Goal: Navigation & Orientation: Find specific page/section

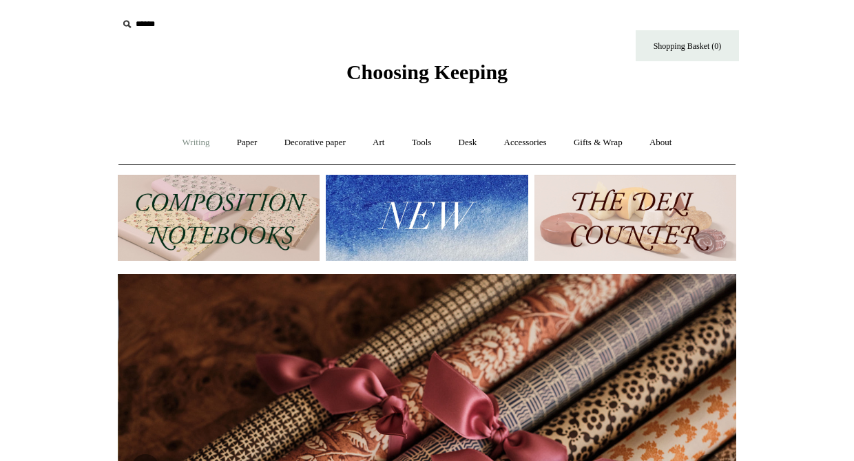
scroll to position [0, 1237]
click at [473, 143] on link "Desk +" at bounding box center [467, 143] width 43 height 36
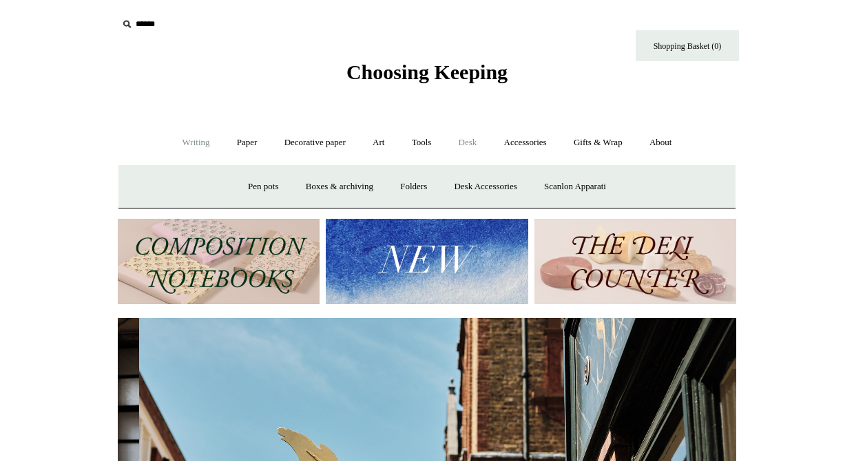
scroll to position [0, 14]
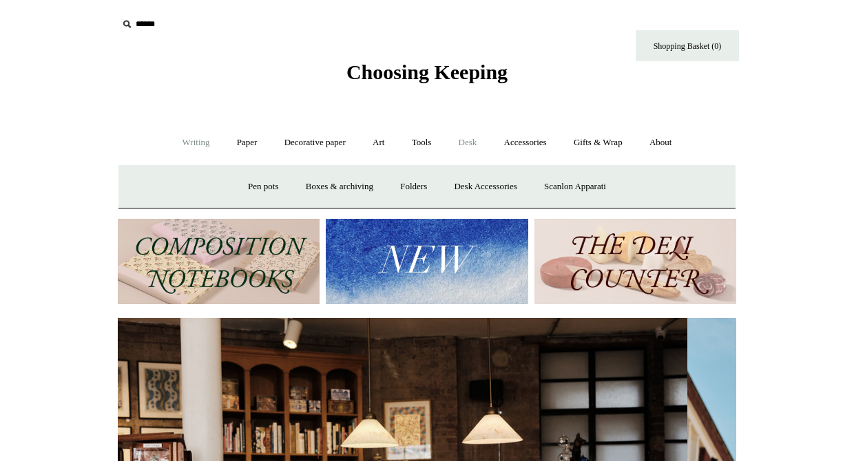
click at [180, 138] on link "Writing +" at bounding box center [196, 143] width 52 height 36
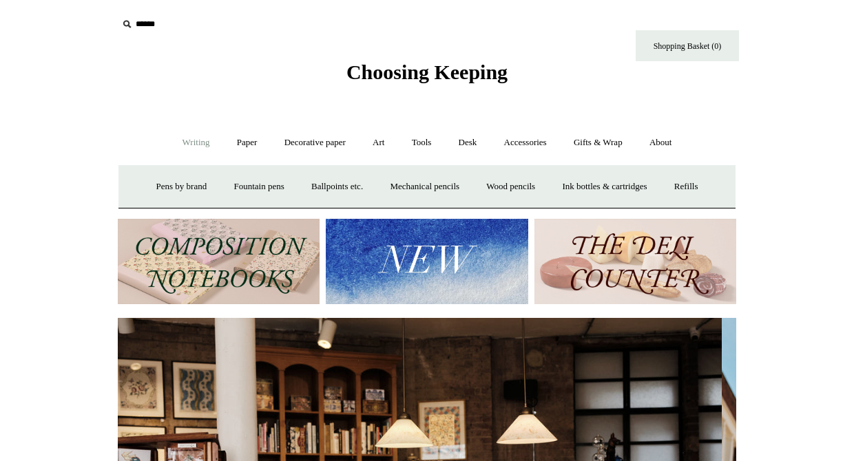
scroll to position [0, 0]
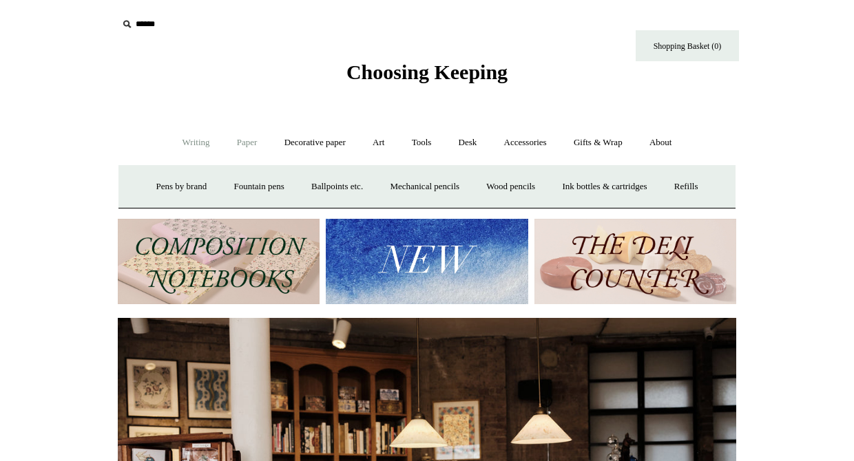
click at [248, 139] on link "Paper +" at bounding box center [246, 143] width 45 height 36
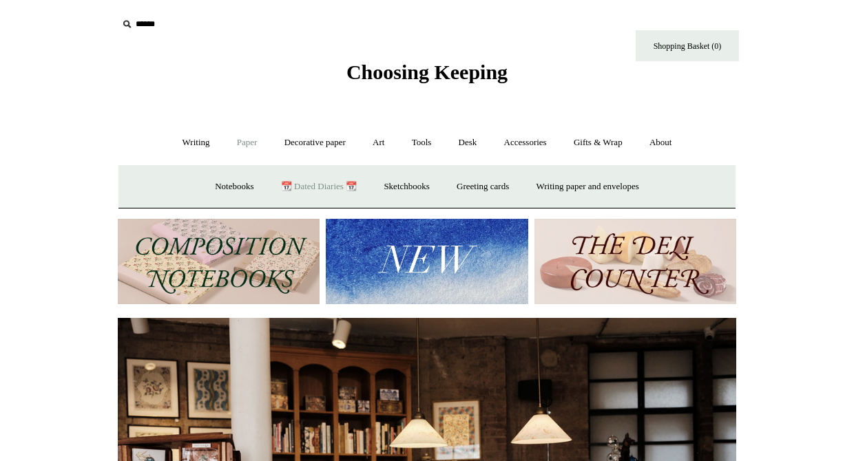
click at [308, 180] on link "📆 Dated Diaries 📆" at bounding box center [319, 187] width 101 height 36
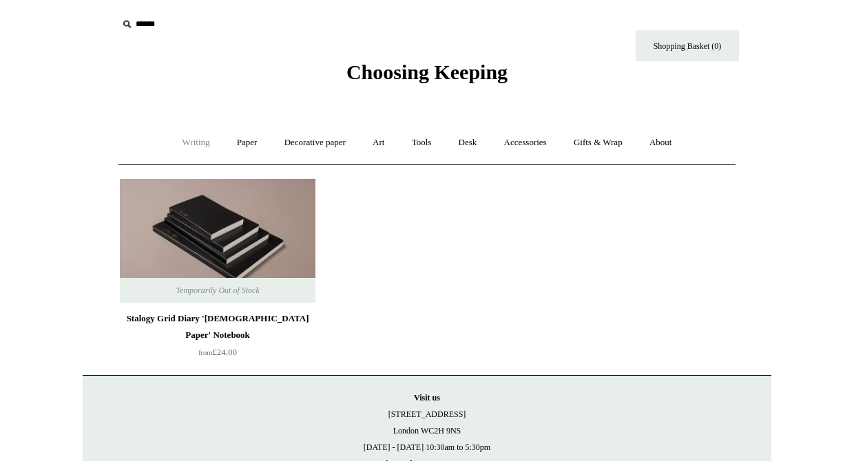
click at [191, 139] on link "Writing +" at bounding box center [196, 143] width 52 height 36
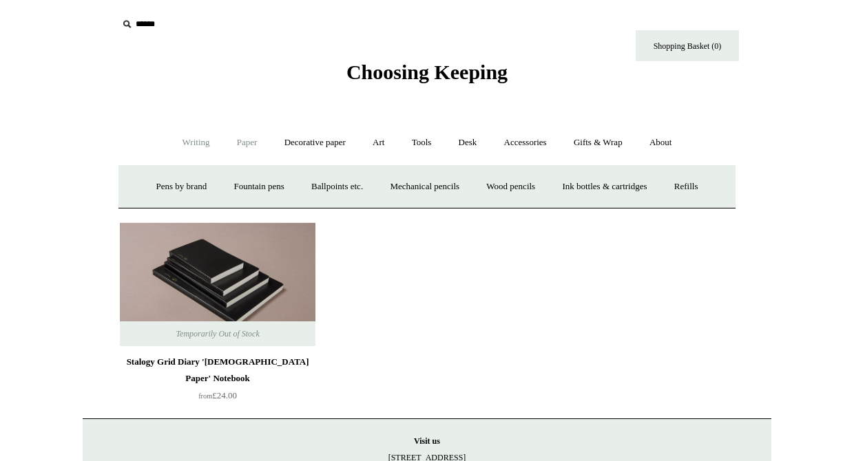
click at [242, 140] on link "Paper +" at bounding box center [246, 143] width 45 height 36
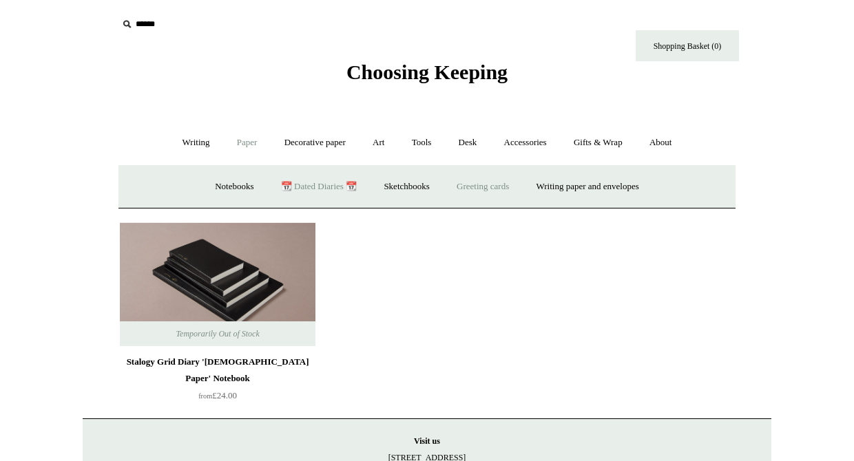
click at [479, 184] on link "Greeting cards +" at bounding box center [482, 187] width 77 height 36
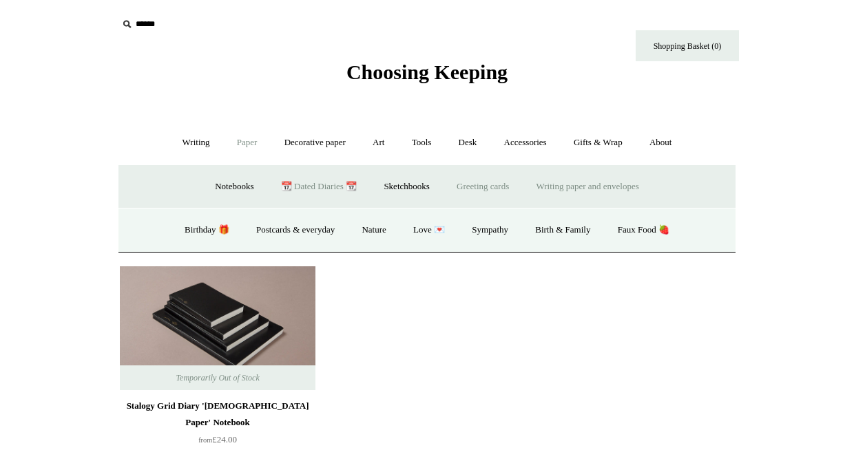
click at [569, 189] on link "Writing paper and envelopes +" at bounding box center [587, 187] width 127 height 36
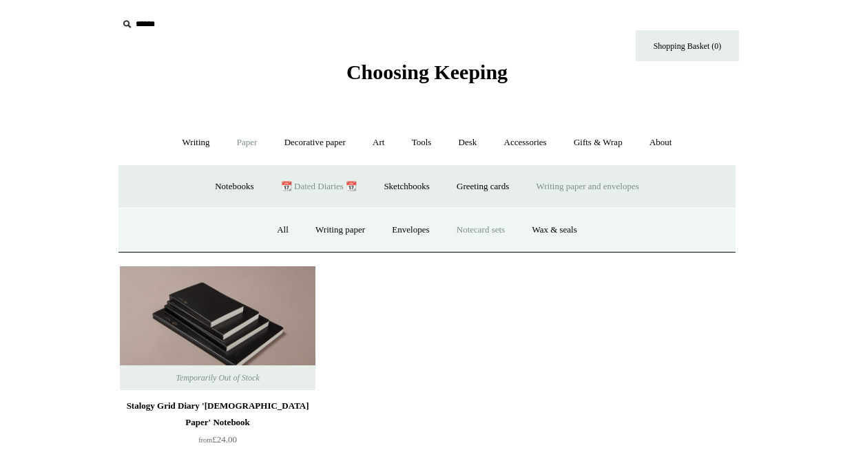
click at [488, 228] on link "Notecard sets" at bounding box center [480, 230] width 73 height 36
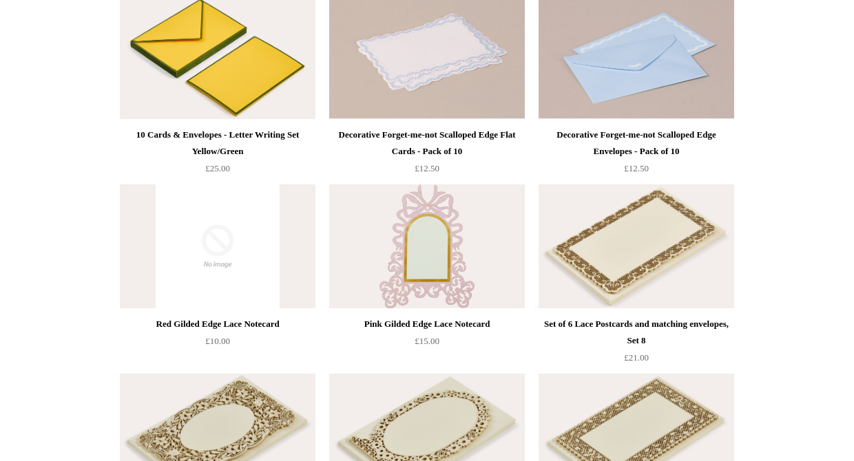
scroll to position [1146, 0]
